Goal: Navigation & Orientation: Find specific page/section

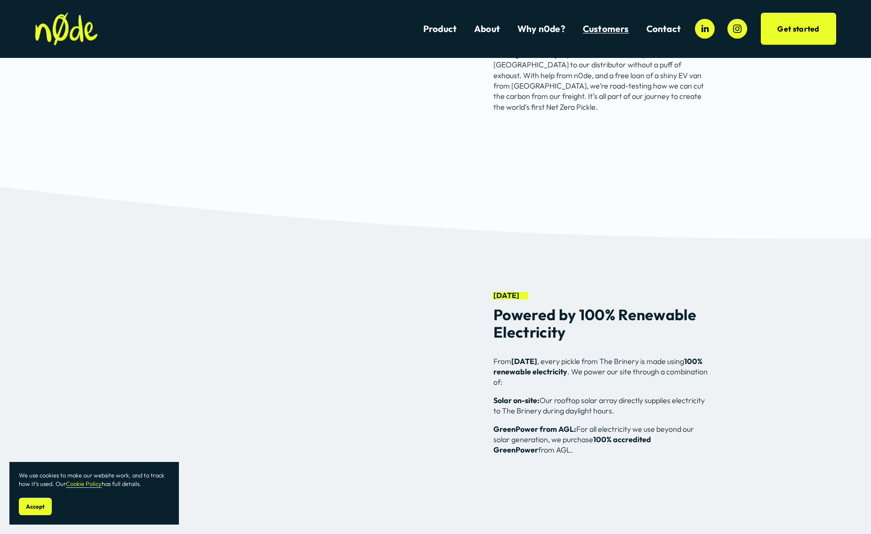
scroll to position [2440, 0]
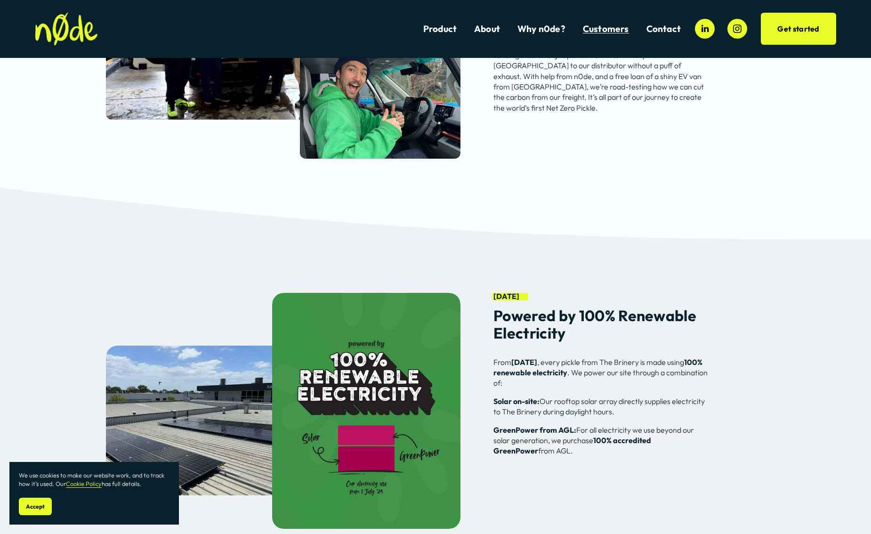
click at [598, 32] on span "Customers" at bounding box center [606, 29] width 46 height 11
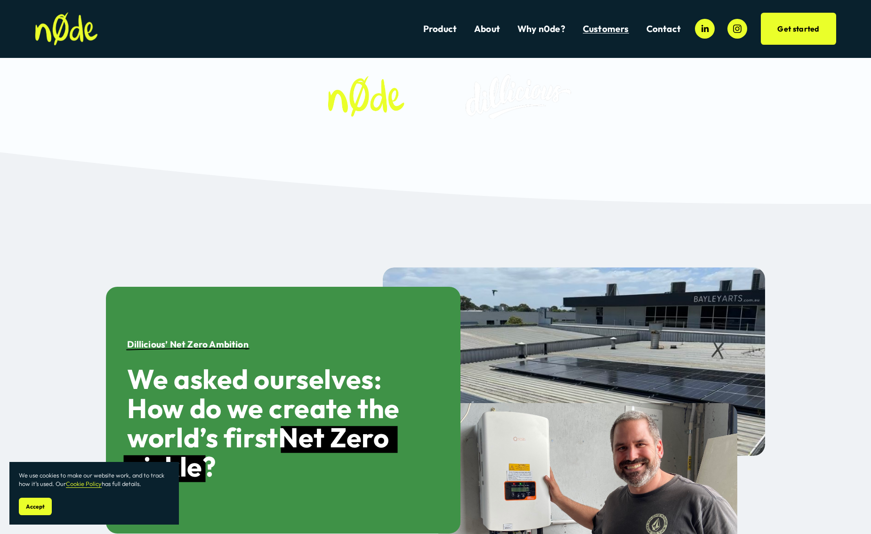
scroll to position [0, 0]
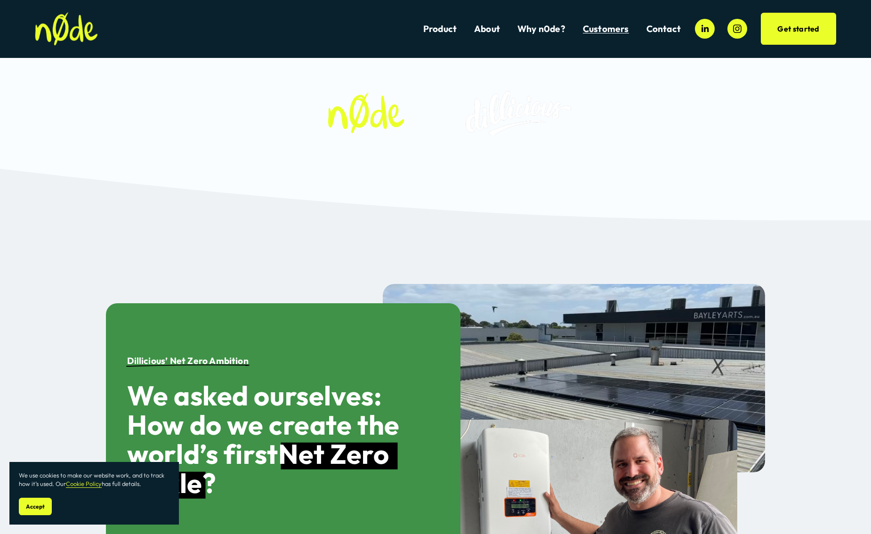
click at [443, 29] on link "Product" at bounding box center [439, 29] width 33 height 13
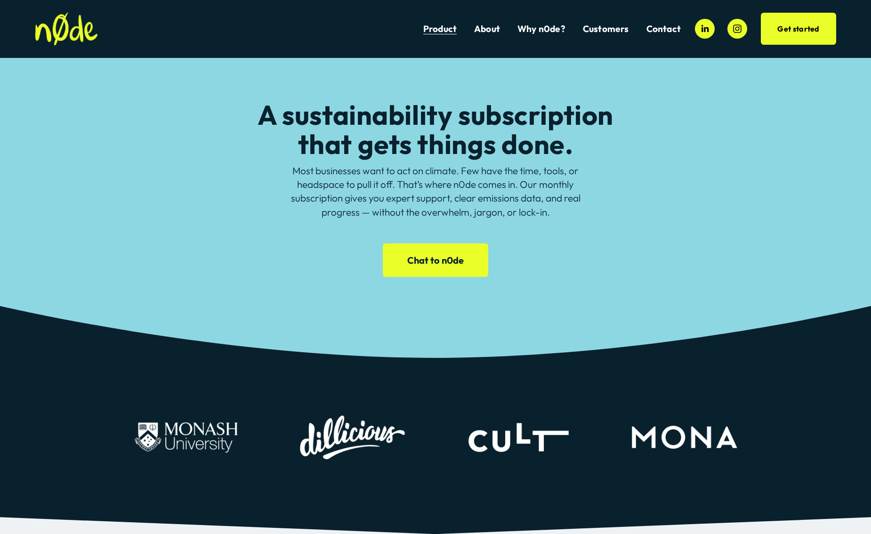
click at [69, 30] on img at bounding box center [66, 28] width 63 height 33
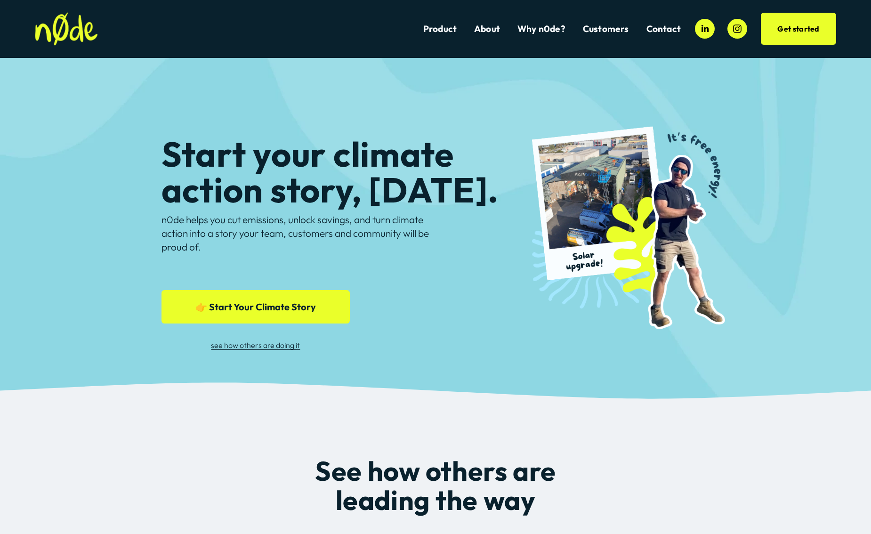
click at [0, 0] on span "Dillicious" at bounding box center [0, 0] width 0 height 0
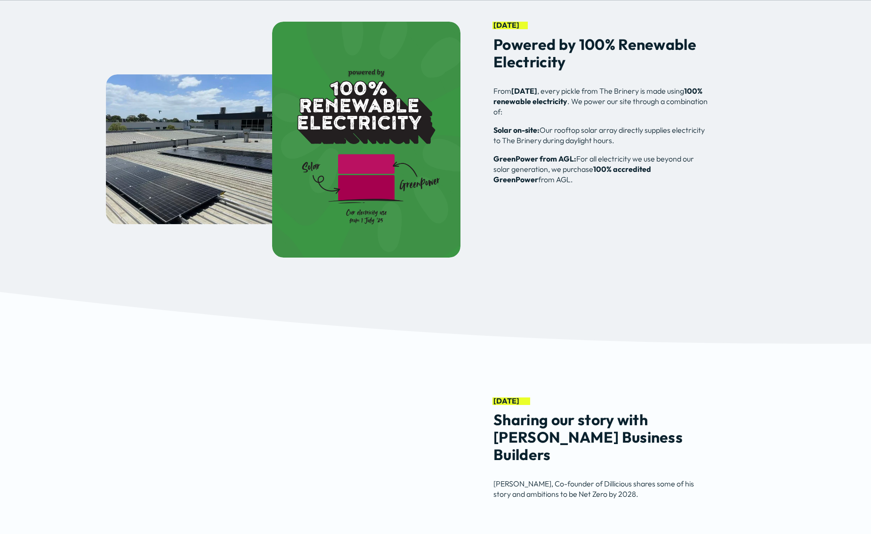
scroll to position [2712, 0]
